Goal: Transaction & Acquisition: Purchase product/service

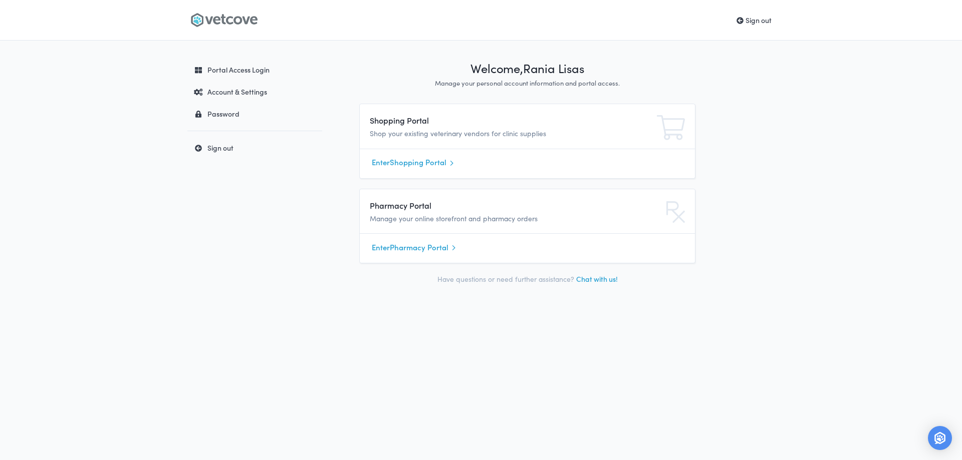
click at [403, 165] on link "Enter Shopping Portal" at bounding box center [527, 162] width 311 height 15
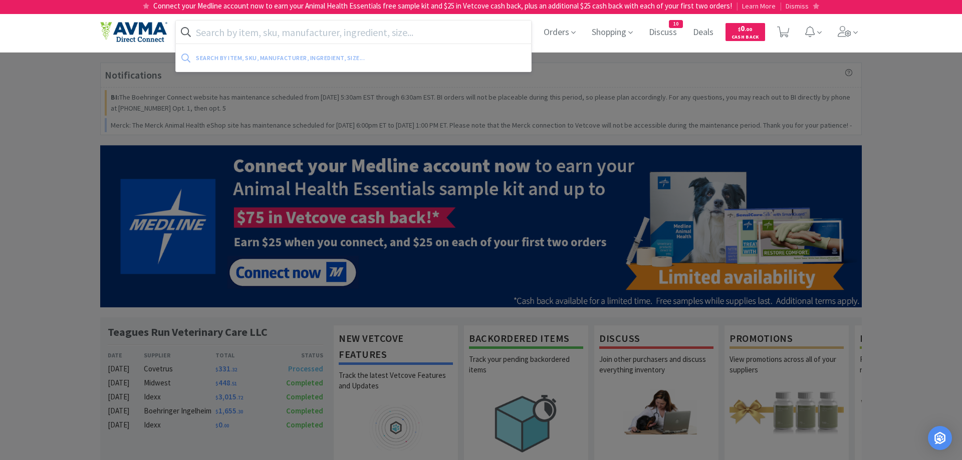
drag, startPoint x: 266, startPoint y: 24, endPoint x: 264, endPoint y: 35, distance: 11.6
click at [266, 26] on input "text" at bounding box center [353, 32] width 355 height 23
type input "t"
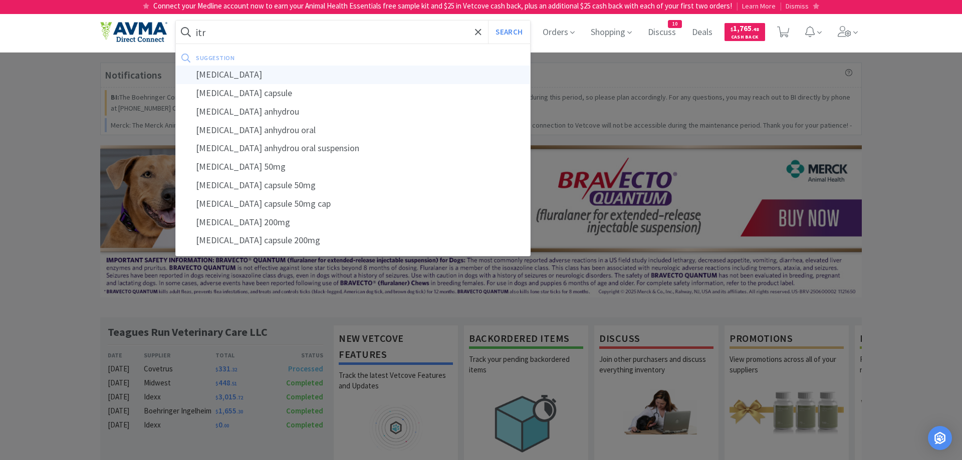
click at [227, 77] on div "[MEDICAL_DATA]" at bounding box center [353, 75] width 354 height 19
type input "[MEDICAL_DATA]"
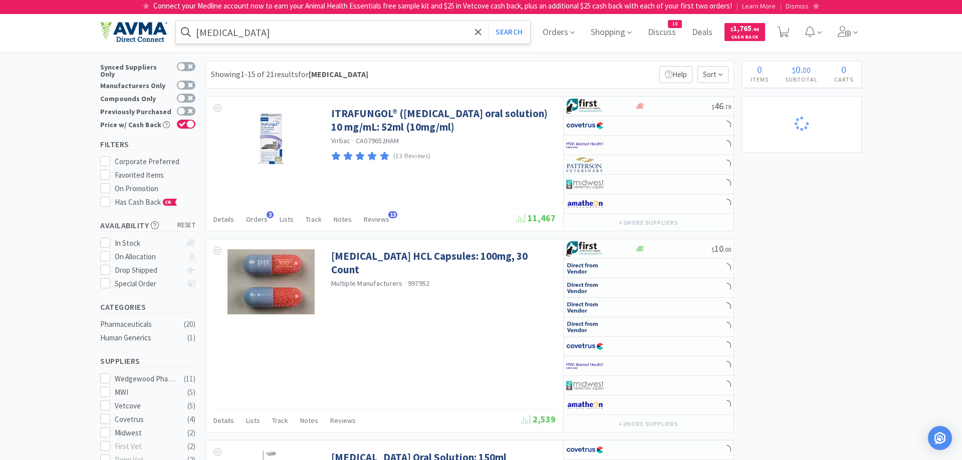
select select "3"
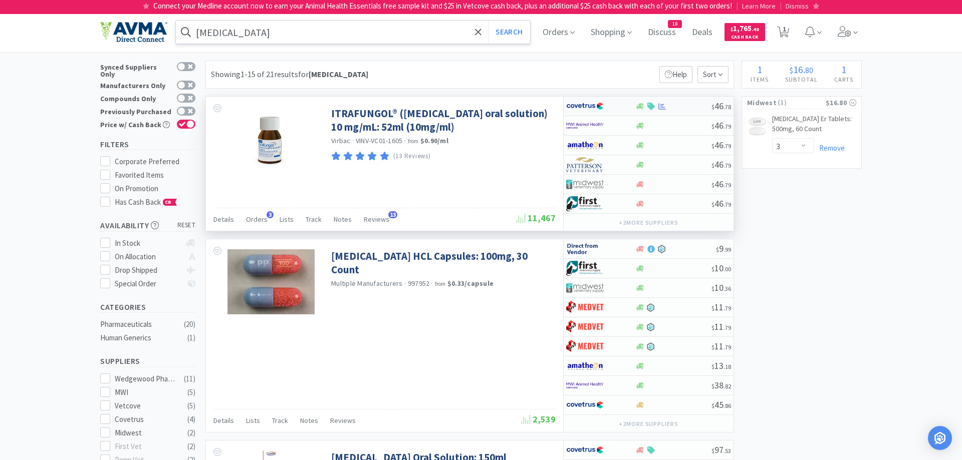
click at [600, 107] on img at bounding box center [585, 106] width 38 height 15
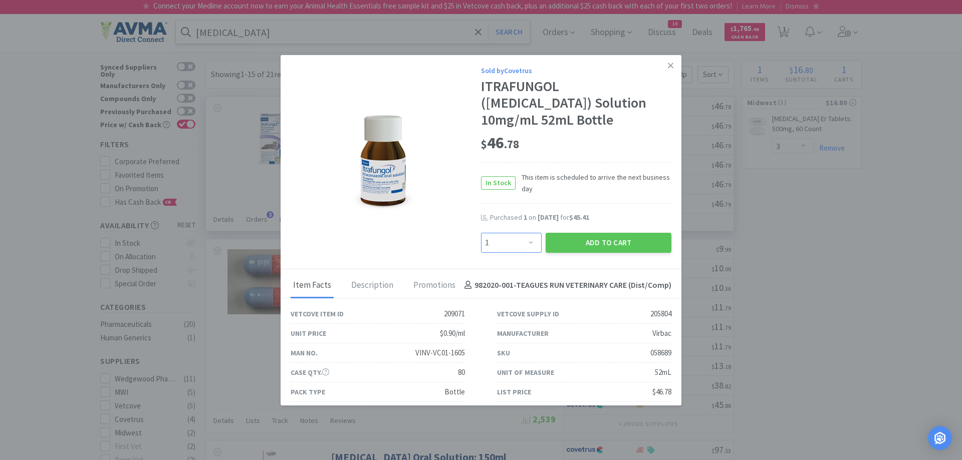
click at [481, 233] on select "Enter Quantity 1 2 3 4 5 6 7 8 9 10 11 12 13 14 15 16 17 18 19 20 Enter Quantity" at bounding box center [511, 243] width 61 height 20
select select "2"
click option "2" at bounding box center [0, 0] width 0 height 0
click at [582, 233] on button "Add to Cart" at bounding box center [608, 243] width 126 height 20
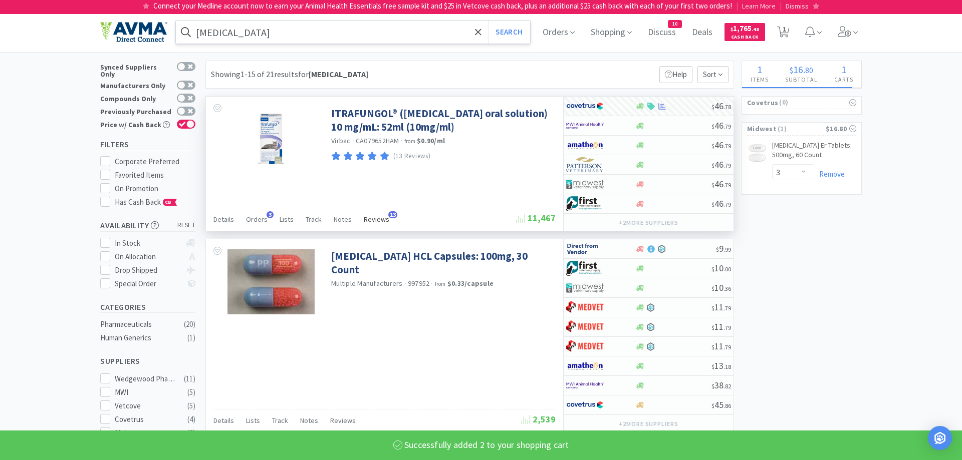
select select "2"
